Goal: Information Seeking & Learning: Learn about a topic

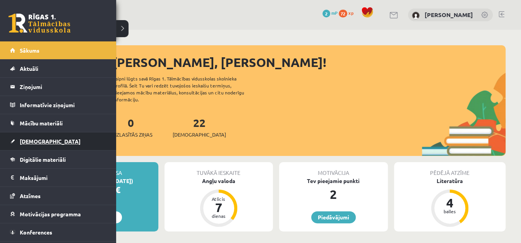
click at [11, 142] on link "[DEMOGRAPHIC_DATA]" at bounding box center [58, 141] width 96 height 18
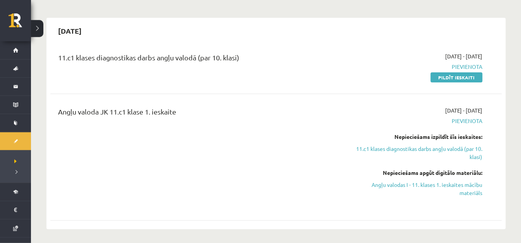
scroll to position [68, 0]
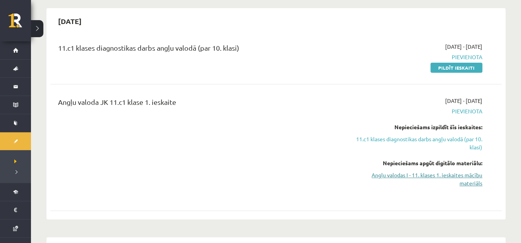
click at [417, 178] on link "Angļu valodas I - 11. klases 1. ieskaites mācību materiāls" at bounding box center [416, 179] width 134 height 16
click at [445, 175] on link "Angļu valodas I - 11. klases 1. ieskaites mācību materiāls" at bounding box center [416, 179] width 134 height 16
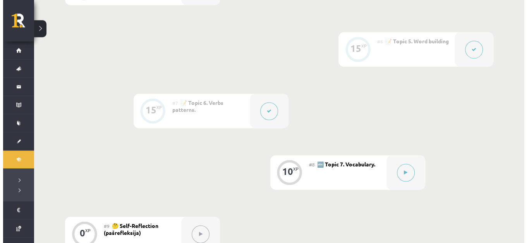
scroll to position [504, 0]
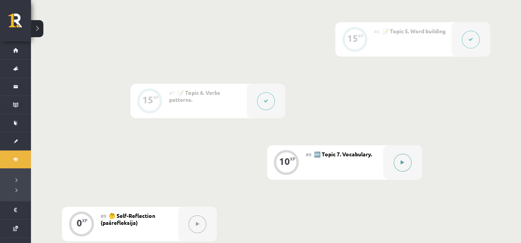
click at [401, 166] on button at bounding box center [403, 163] width 18 height 18
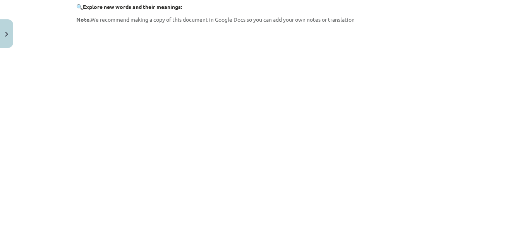
scroll to position [162, 0]
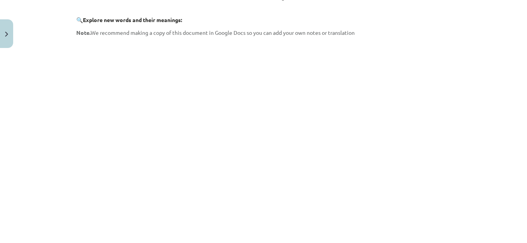
click at [502, 25] on div "Mācību tēma: Angļu valodas i - 11. klases 1. ieskaites mācību materiāls #8 🔤 To…" at bounding box center [263, 121] width 527 height 243
click at [302, 30] on span "Note. We recommend making a copy of this document in Google Docs so you can add…" at bounding box center [216, 32] width 278 height 7
drag, startPoint x: 295, startPoint y: 32, endPoint x: 320, endPoint y: 34, distance: 26.0
click at [320, 34] on span "Note. We recommend making a copy of this document in Google Docs so you can add…" at bounding box center [216, 32] width 278 height 7
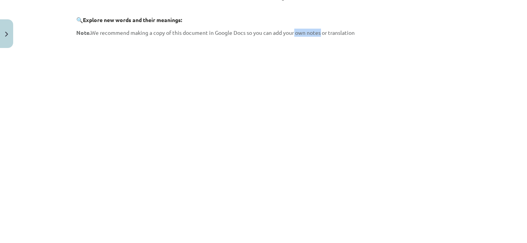
copy span "own notes"
click at [328, 34] on span "Note. We recommend making a copy of this document in Google Docs so you can add…" at bounding box center [216, 32] width 278 height 7
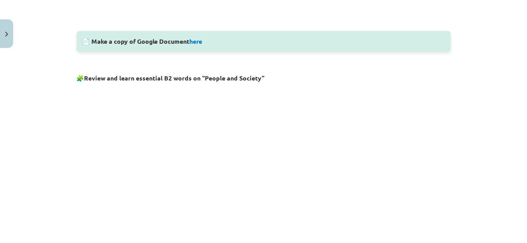
scroll to position [387, 0]
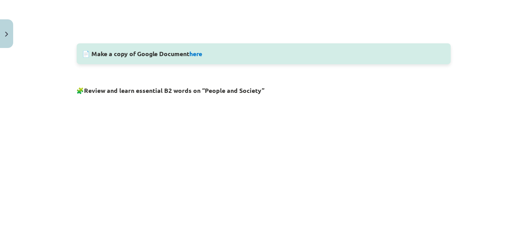
click at [96, 87] on strong "Review and learn essential B2 words on “People and Society”" at bounding box center [174, 90] width 180 height 8
click at [96, 91] on strong "Review and learn essential B2 words on “People and Society”" at bounding box center [174, 90] width 180 height 8
copy h3 "🧩 Review"
click at [240, 88] on strong "Review and learn essential B2 words on “People and Society”" at bounding box center [174, 90] width 180 height 8
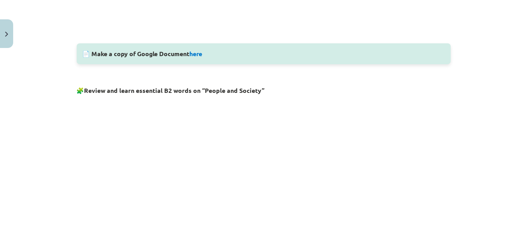
click at [151, 89] on strong "Review and learn essential B2 words on “People and Society”" at bounding box center [174, 90] width 180 height 8
copy strong "essential"
drag, startPoint x: 82, startPoint y: 89, endPoint x: 163, endPoint y: 92, distance: 80.2
click at [163, 92] on h3 "🧩 Review and learn essential B2 words on “People and Society”" at bounding box center [264, 88] width 374 height 14
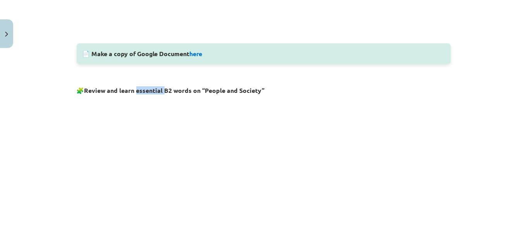
copy h3 "🧩 Review and learn essential"
click at [249, 75] on p at bounding box center [264, 72] width 374 height 8
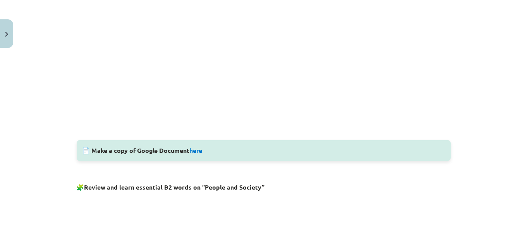
scroll to position [287, 0]
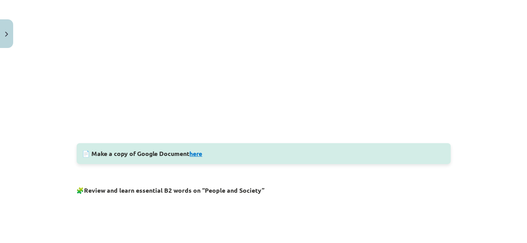
click at [196, 154] on link "here" at bounding box center [196, 153] width 13 height 8
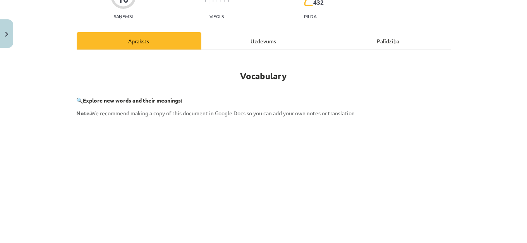
scroll to position [87, 0]
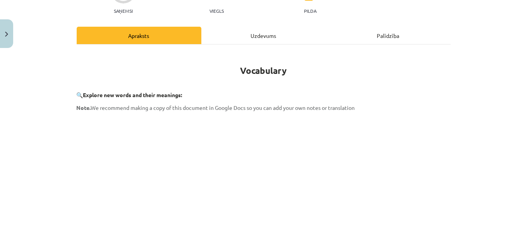
click at [269, 71] on strong "Vocabulary" at bounding box center [263, 70] width 46 height 11
click at [259, 68] on strong "Vocabulary" at bounding box center [263, 70] width 46 height 11
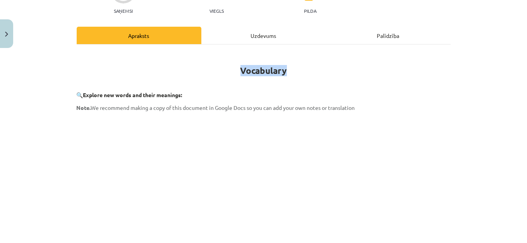
copy strong "Vocabulary"
